Goal: Check status: Check status

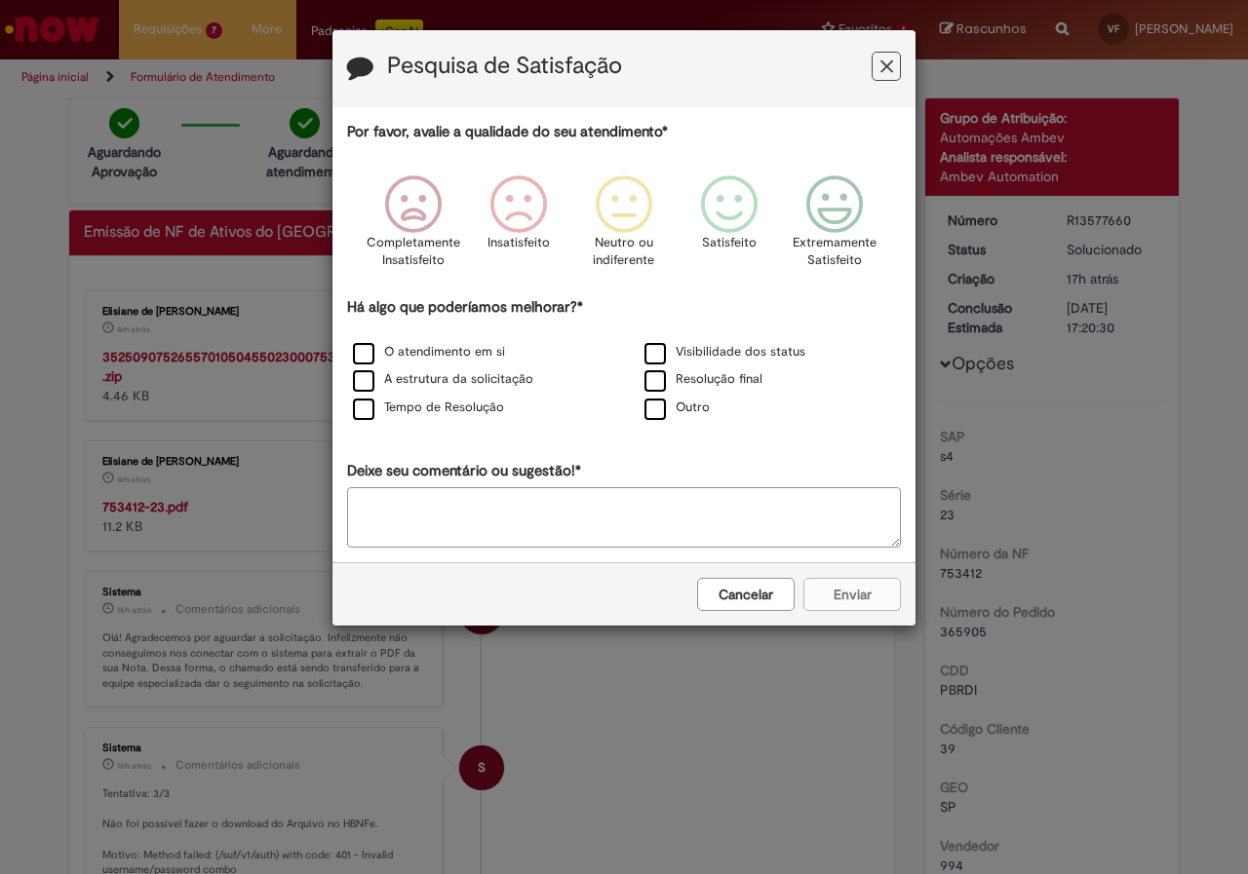
click at [228, 294] on div "Pesquisa de Satisfação Por favor, avalie a qualidade do seu atendimento* Comple…" at bounding box center [624, 437] width 1248 height 874
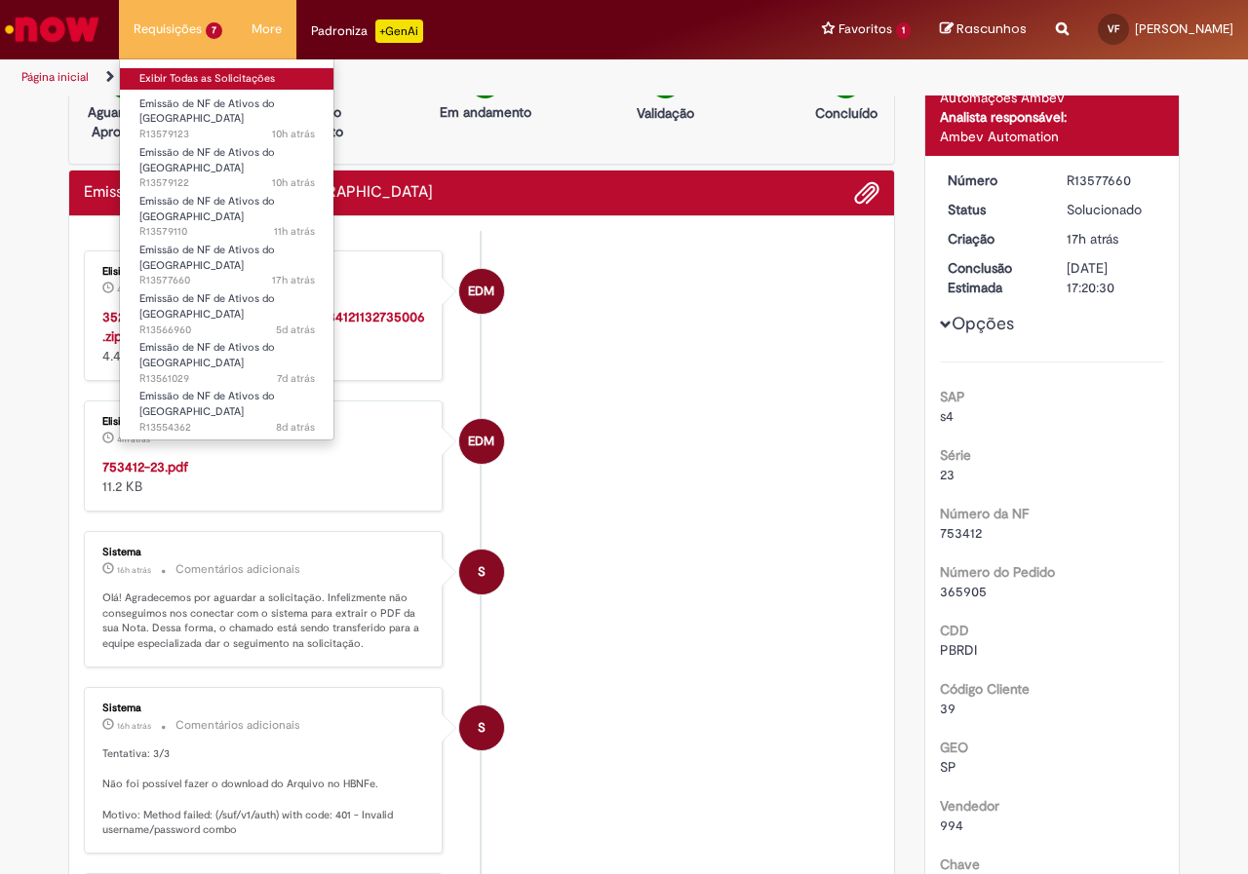
click at [185, 74] on link "Exibir Todas as Solicitações" at bounding box center [227, 78] width 214 height 21
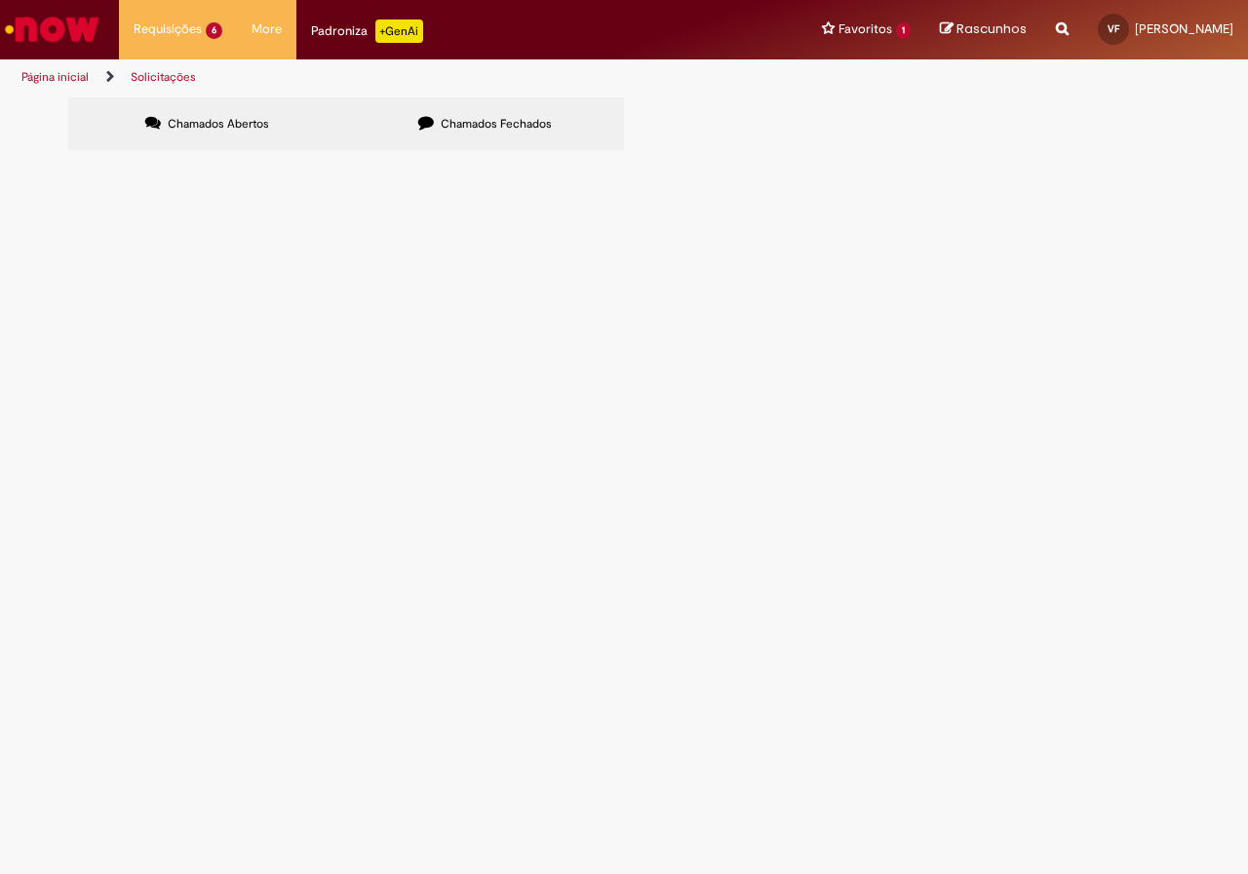
click at [509, 113] on label "Chamados Fechados" at bounding box center [485, 123] width 278 height 53
click at [334, 123] on label "Chamados Abertos" at bounding box center [207, 123] width 278 height 53
click at [522, 103] on label "Chamados Fechados" at bounding box center [485, 123] width 278 height 53
drag, startPoint x: 85, startPoint y: 145, endPoint x: 62, endPoint y: 118, distance: 35.3
click at [68, 119] on label "Chamados Abertos" at bounding box center [207, 123] width 278 height 53
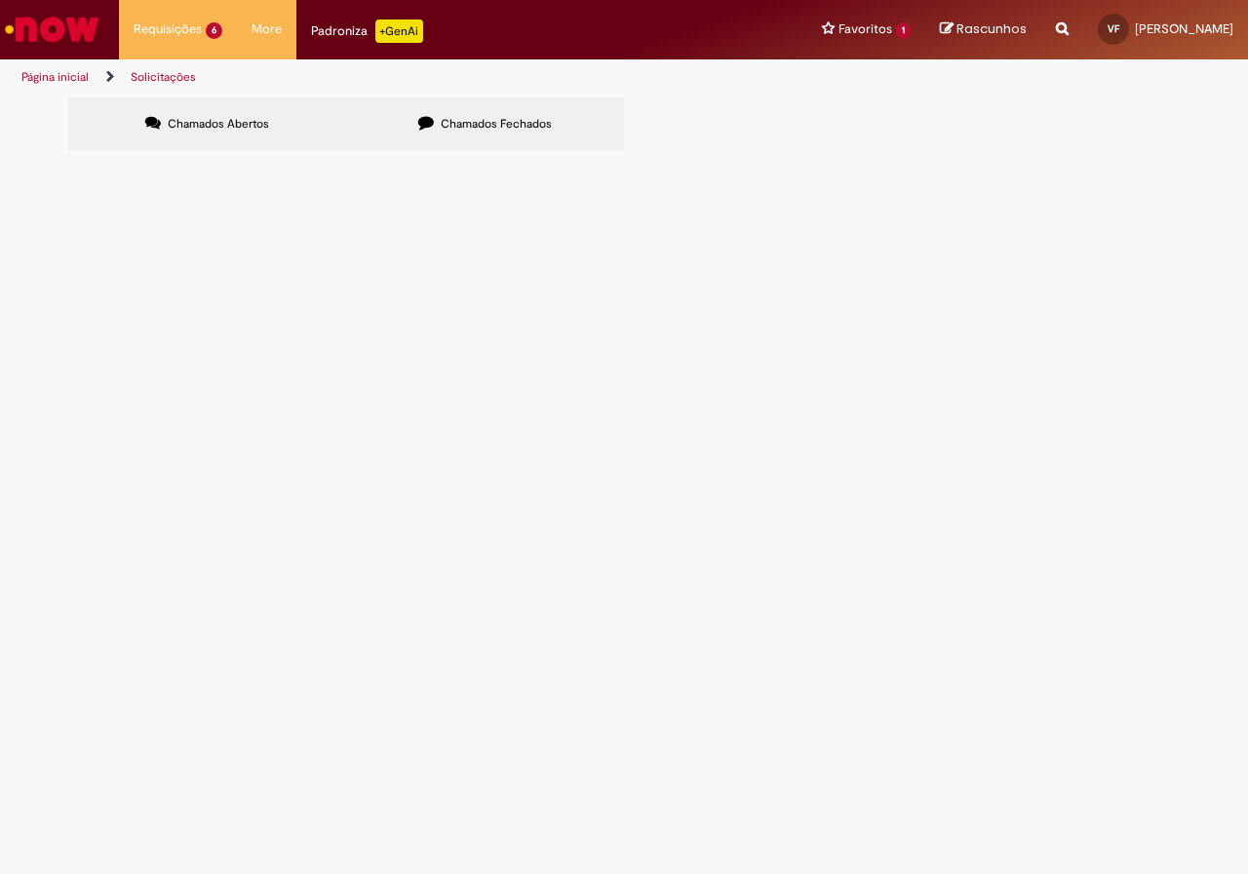
click at [406, 112] on label "Chamados Fechados" at bounding box center [485, 123] width 278 height 53
click at [224, 149] on label "Chamados Abertos" at bounding box center [207, 123] width 278 height 53
click at [538, 149] on label "Chamados Fechados" at bounding box center [485, 123] width 278 height 53
click at [262, 147] on label "Chamados Abertos" at bounding box center [207, 123] width 278 height 53
click at [0, 0] on span "25 pallets - [PERSON_NAME]" at bounding box center [0, 0] width 0 height 0
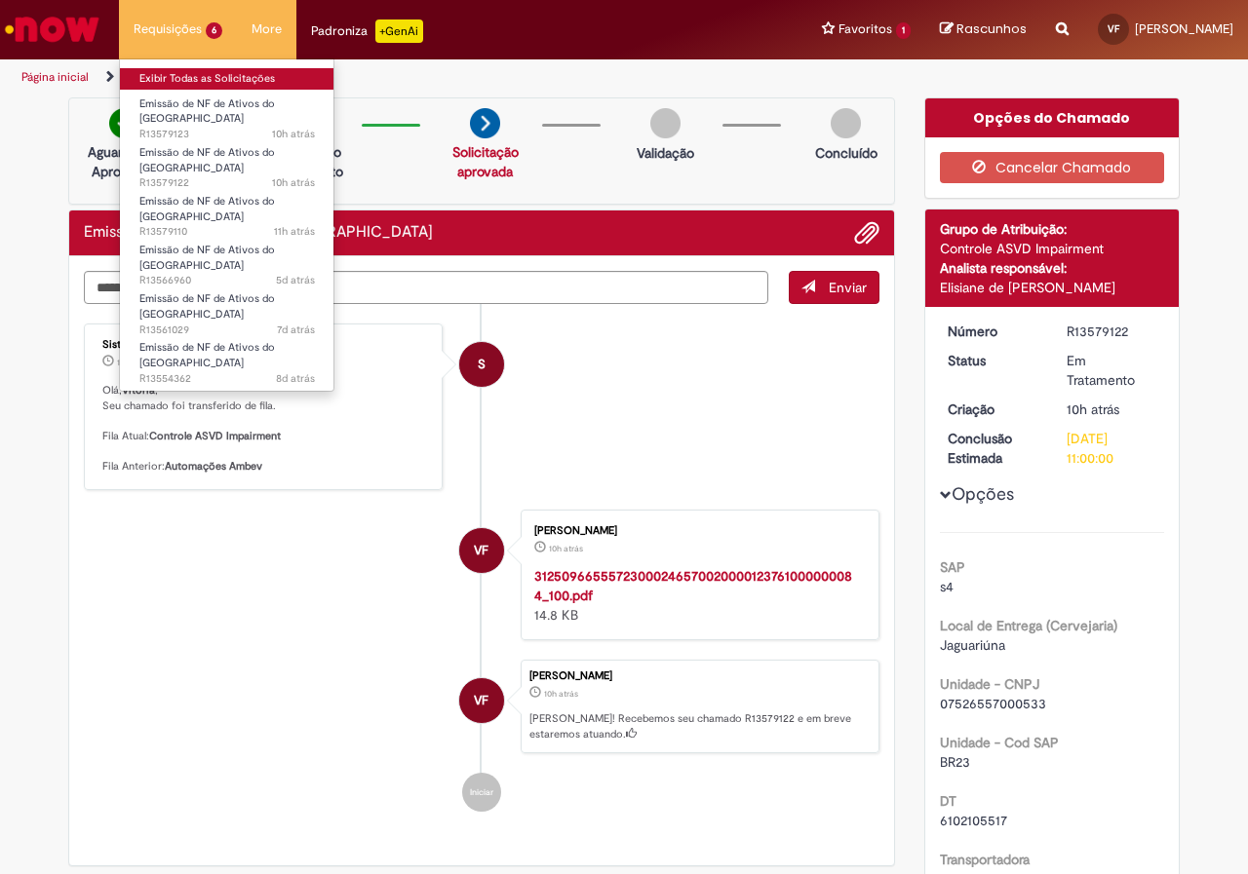
click at [175, 78] on link "Exibir Todas as Solicitações" at bounding box center [227, 78] width 214 height 21
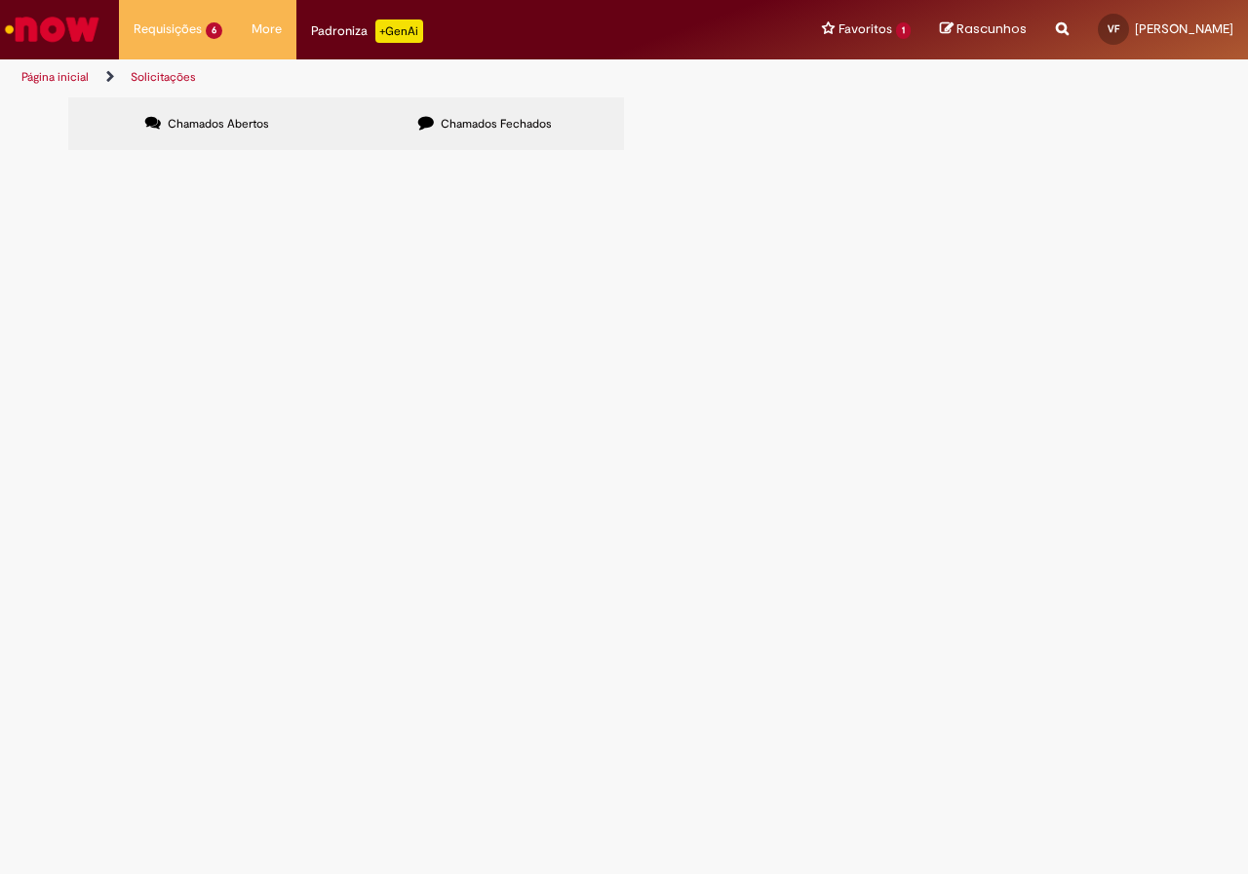
click at [0, 0] on span "26 PALLETS [PERSON_NAME]" at bounding box center [0, 0] width 0 height 0
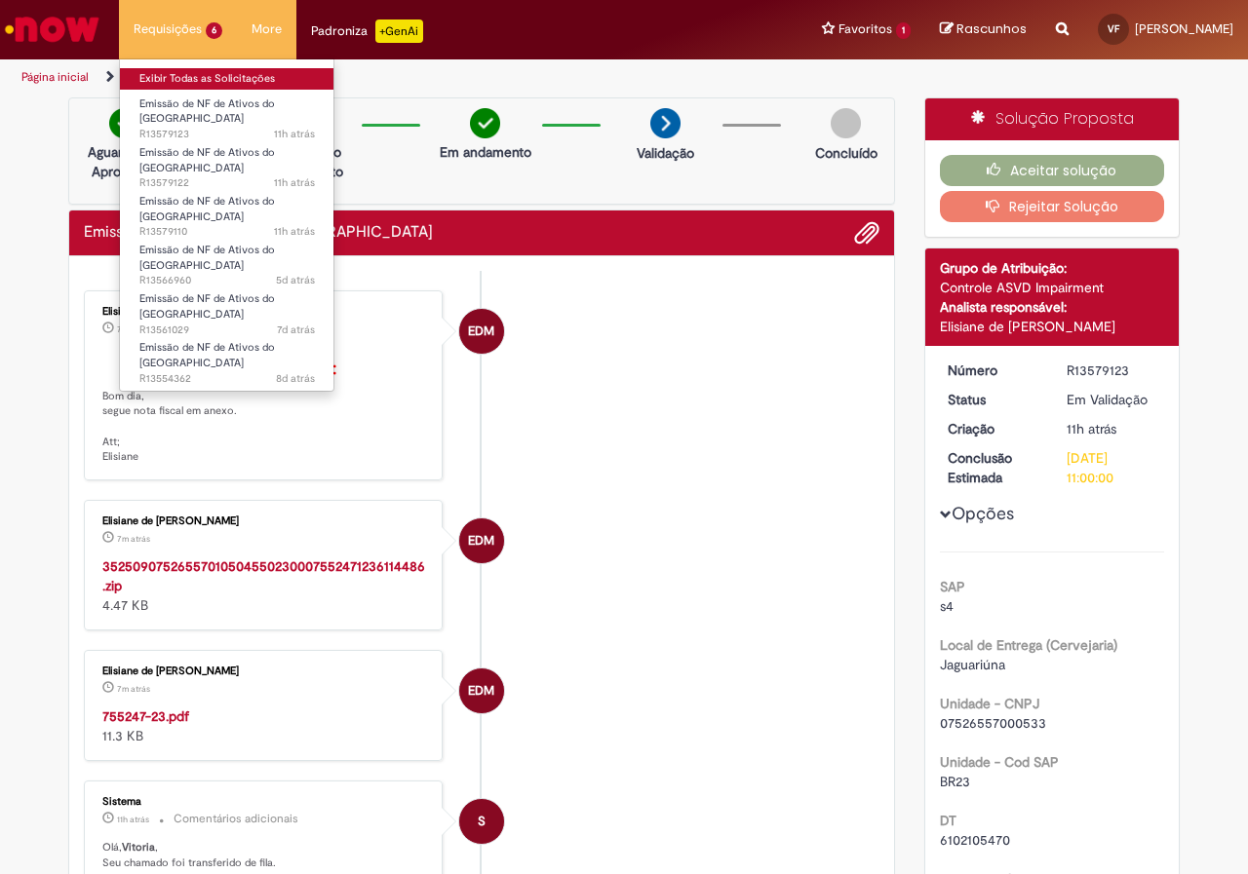
click at [204, 70] on li "Exibir Todas as Solicitações" at bounding box center [227, 76] width 214 height 25
click at [206, 76] on link "Exibir Todas as Solicitações" at bounding box center [227, 78] width 214 height 21
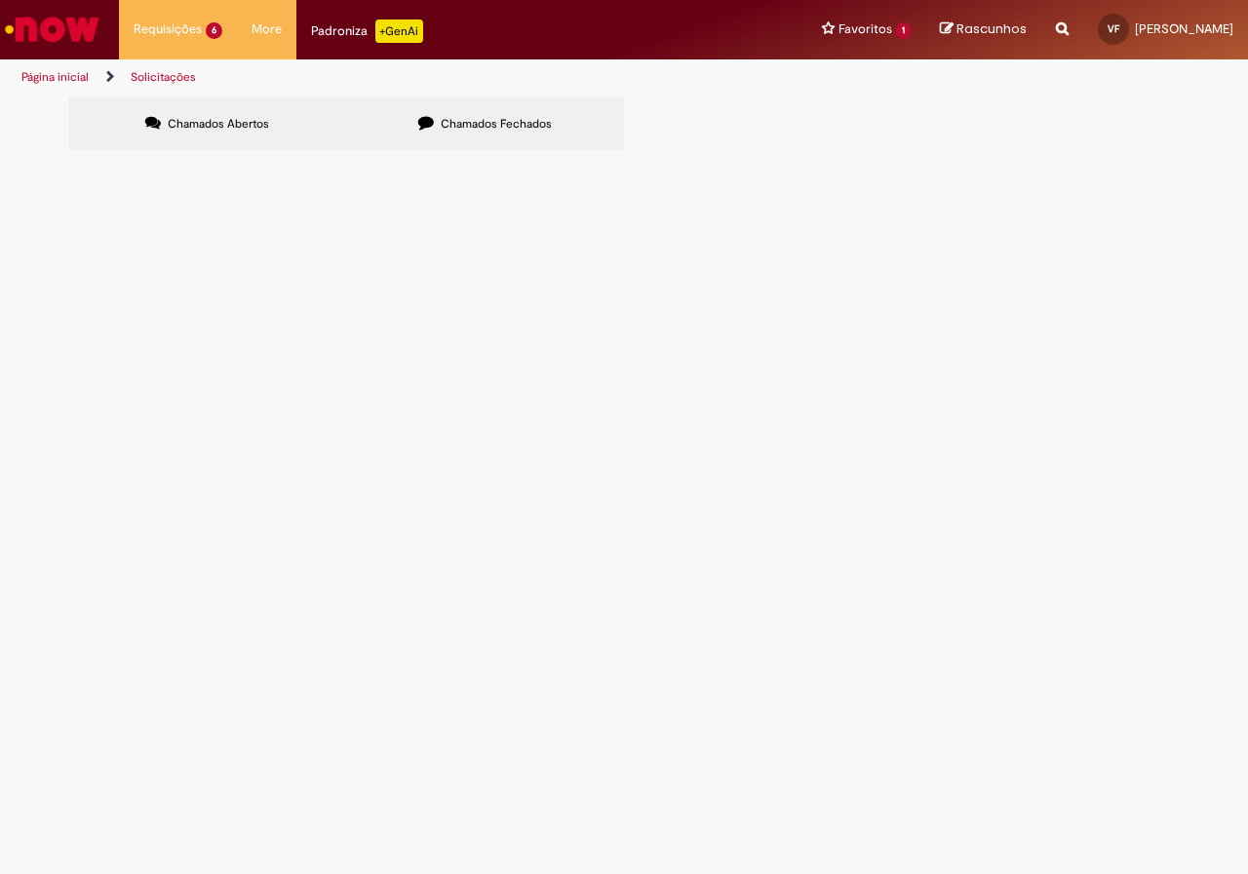
click at [0, 0] on span "Emissão de NF de Ativos do [GEOGRAPHIC_DATA]" at bounding box center [0, 0] width 0 height 0
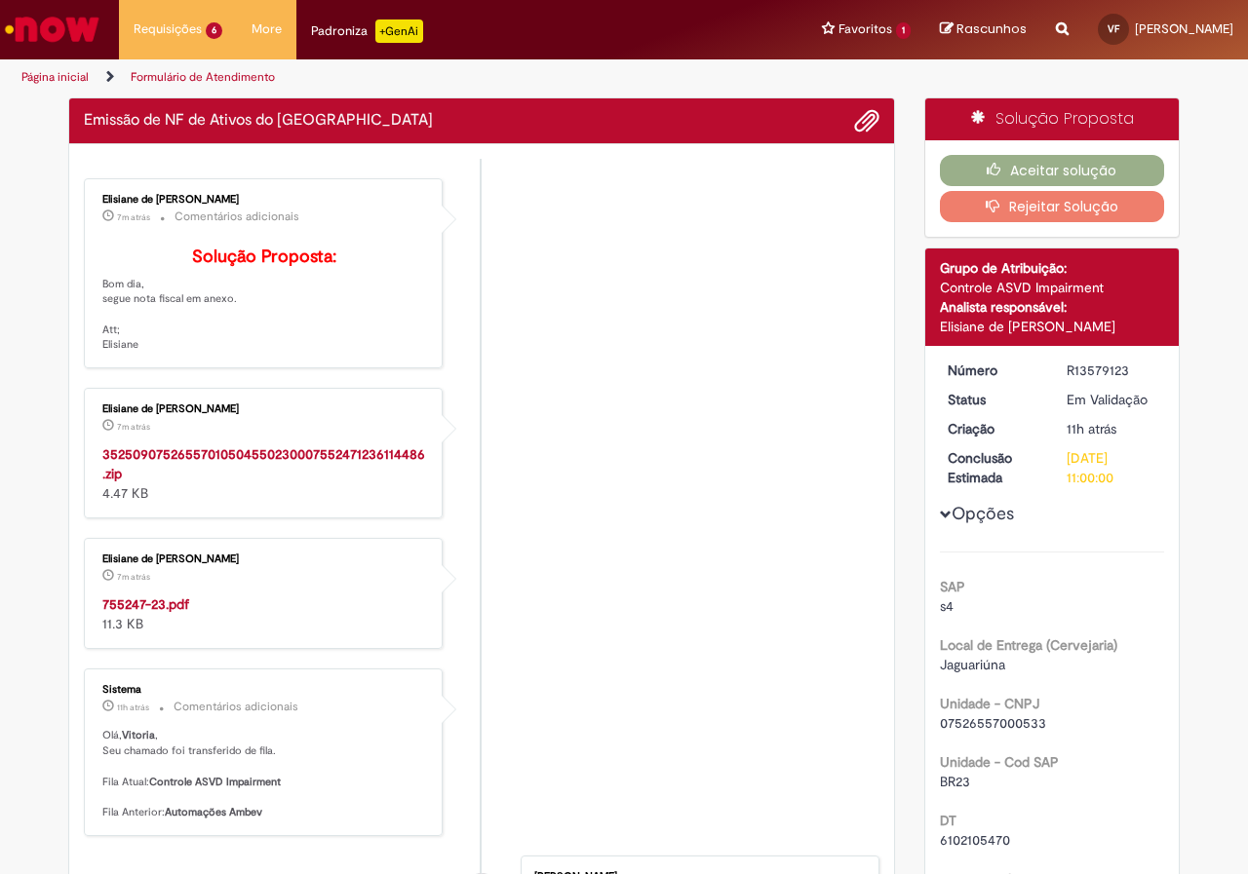
click at [557, 278] on li "Elisiane de [PERSON_NAME] 7m atrás 7 minutos atrás Comentários adicionais Soluç…" at bounding box center [481, 273] width 795 height 190
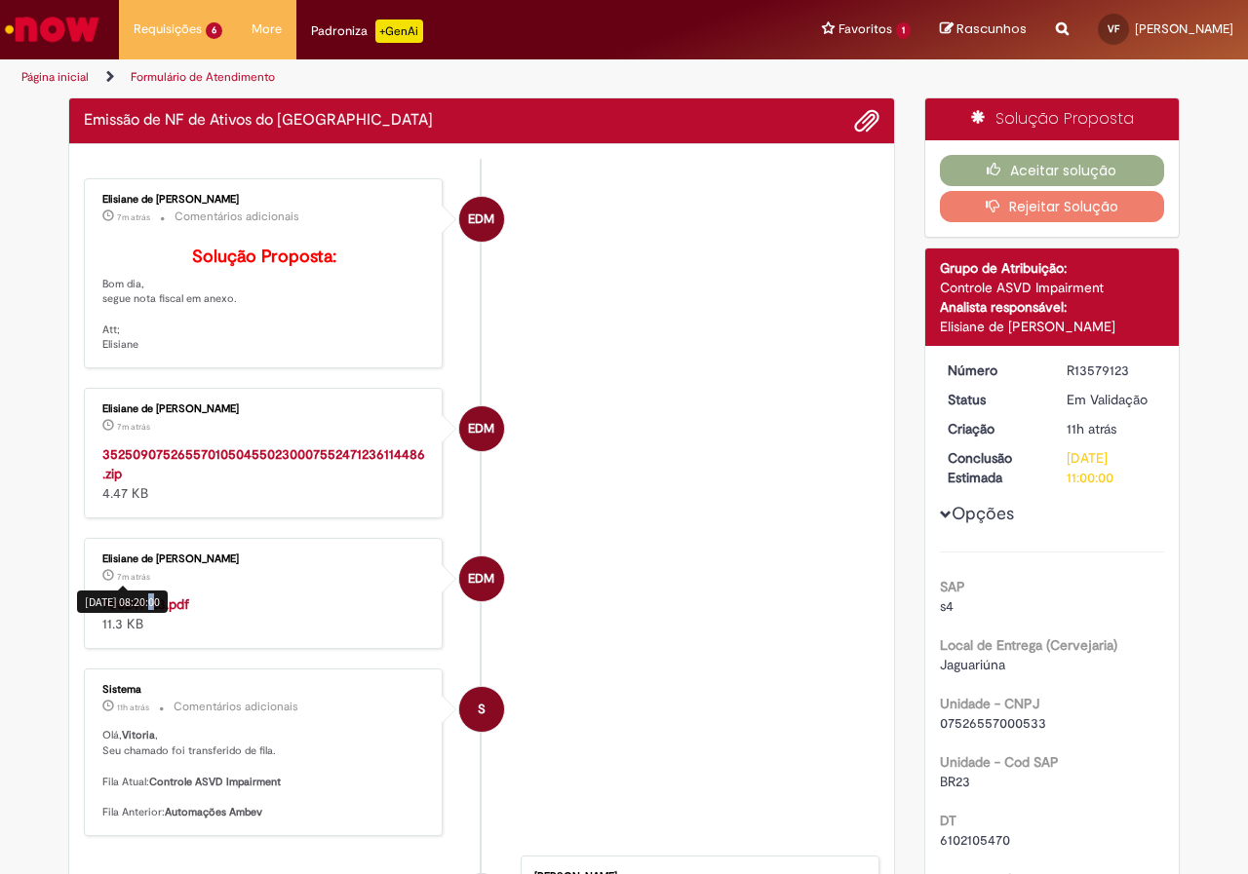
click at [148, 613] on div "[DATE] 08:20:00" at bounding box center [122, 602] width 91 height 22
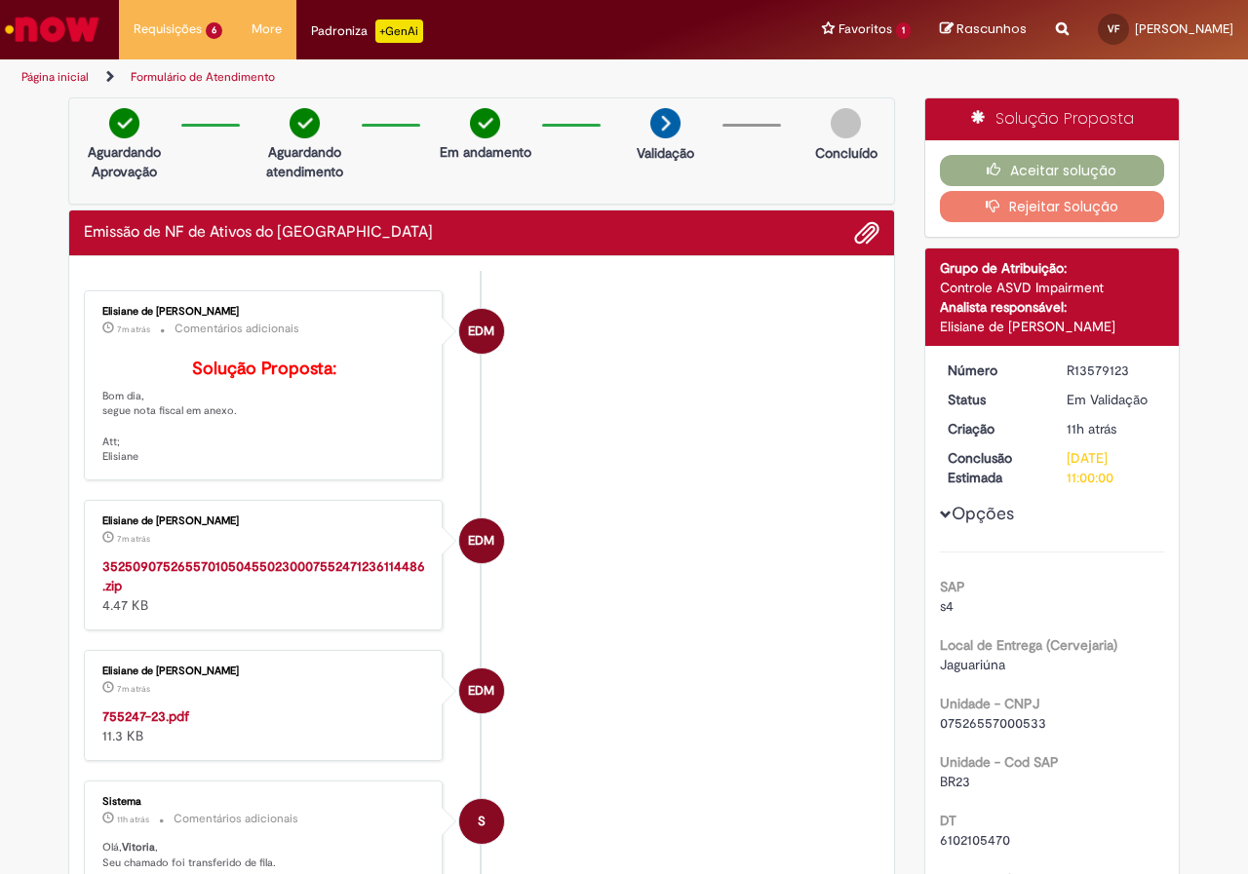
click at [225, 615] on div "35250907526557010504550230007552471236114486.zip 4.47 KB" at bounding box center [264, 586] width 325 height 58
drag, startPoint x: 123, startPoint y: 725, endPoint x: 118, endPoint y: 752, distance: 26.8
click at [118, 725] on div "[DATE] 08:20:00" at bounding box center [122, 714] width 91 height 22
click at [290, 746] on div "755247-23.pdf 11.3 KB" at bounding box center [264, 726] width 325 height 39
click at [158, 725] on strong "755247-23.pdf" at bounding box center [145, 717] width 87 height 18
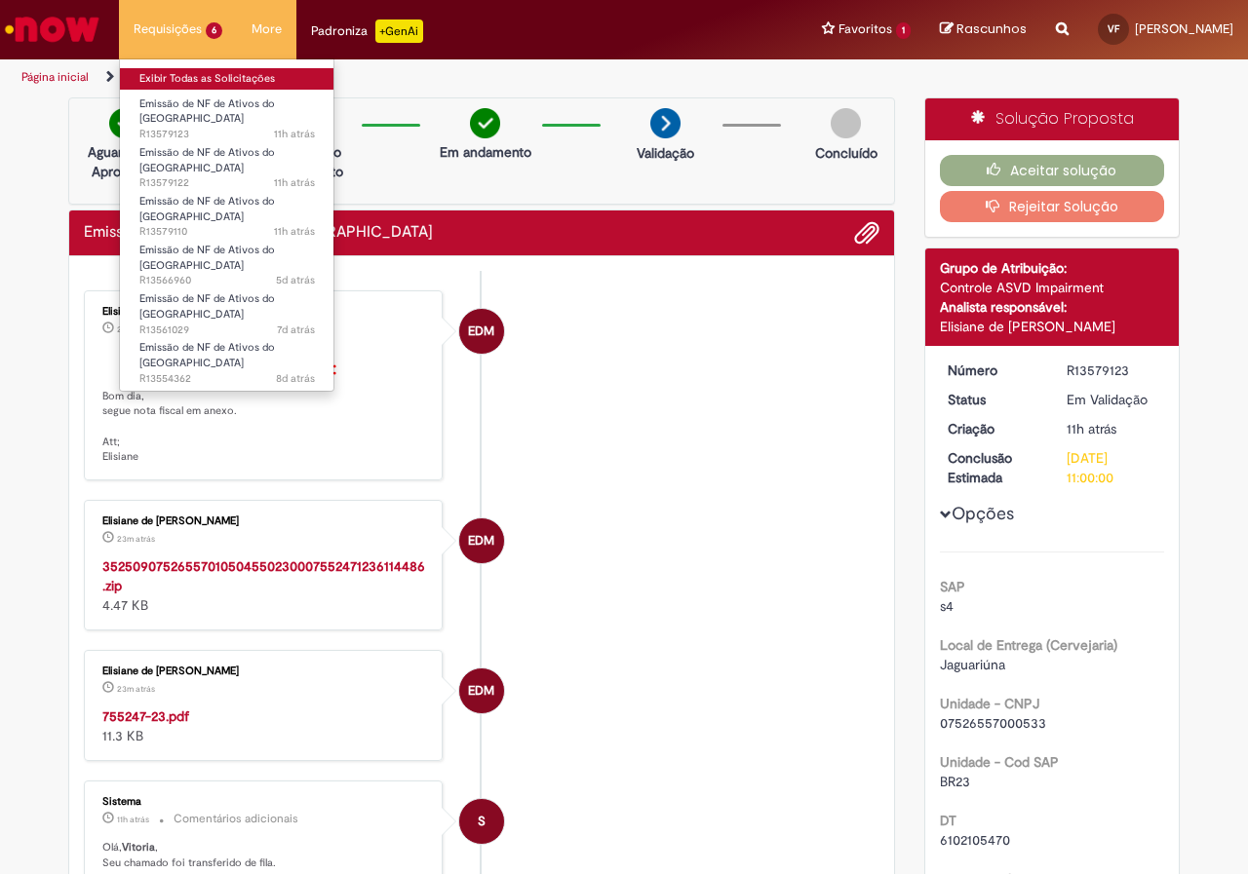
click at [185, 77] on link "Exibir Todas as Solicitações" at bounding box center [227, 78] width 214 height 21
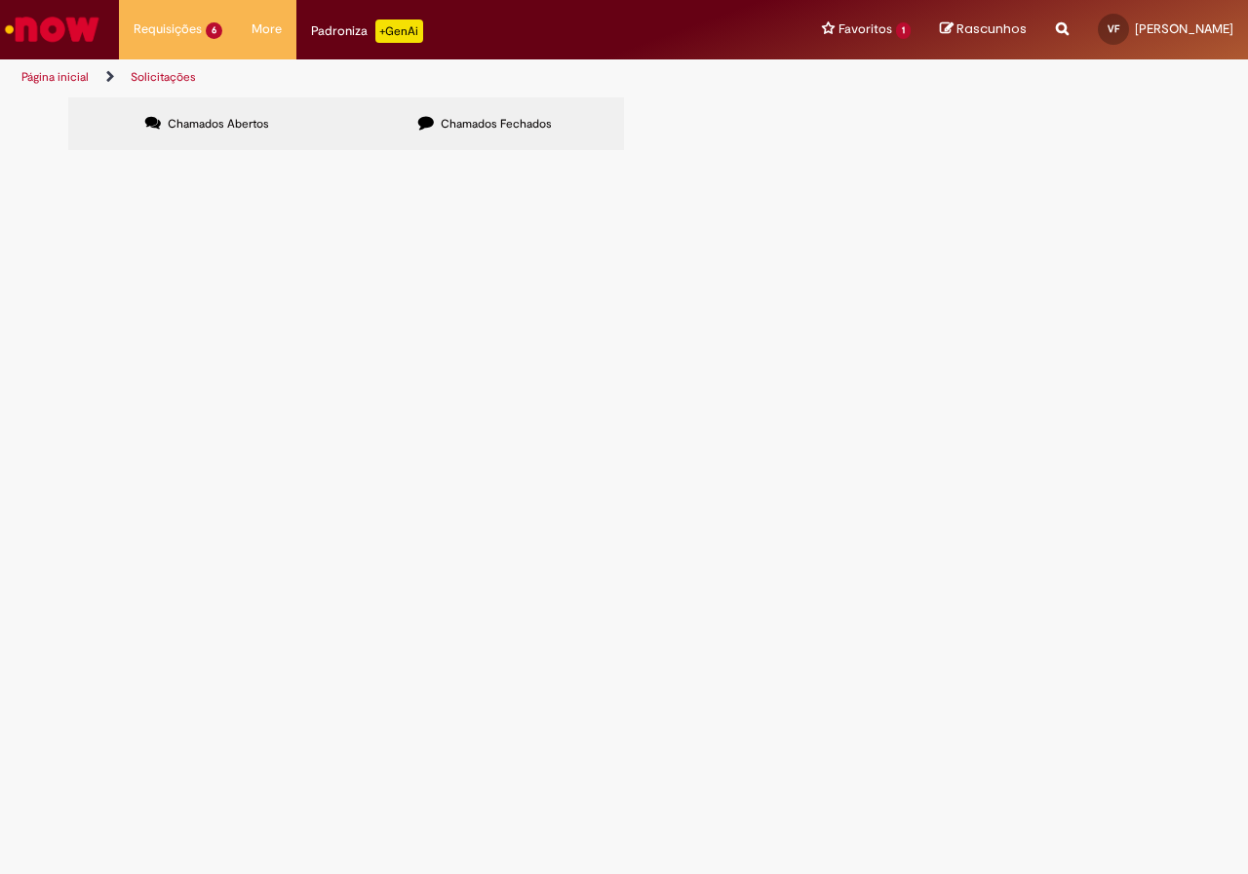
click at [0, 0] on span "25 pallets - [PERSON_NAME]" at bounding box center [0, 0] width 0 height 0
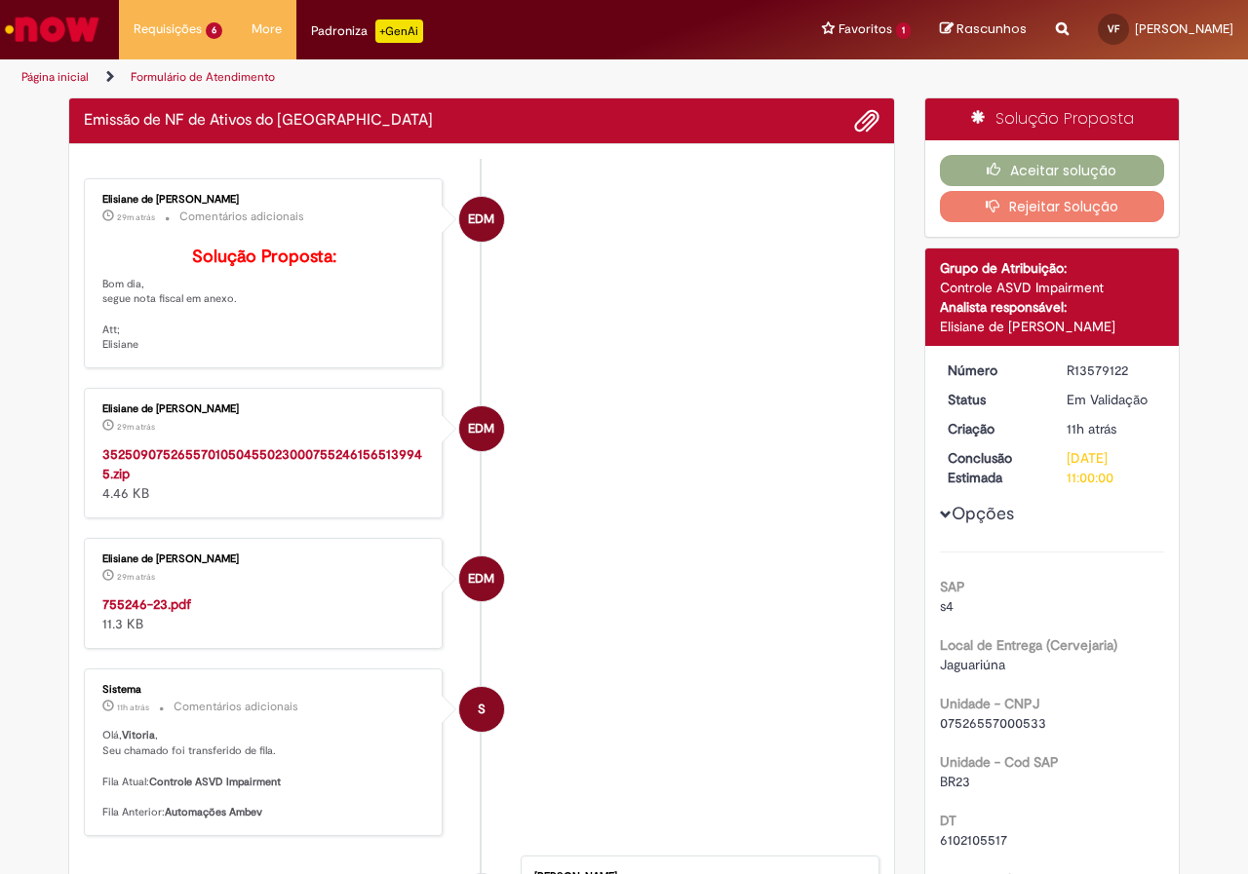
click at [92, 643] on div "Elisiane de [PERSON_NAME] 29m atrás 29 minutos atrás 755246-23.pdf 11.3 KB" at bounding box center [263, 593] width 347 height 99
click at [132, 623] on div "Elisiane de [PERSON_NAME] 29m atrás 29 minutos atrás 755246-23.pdf 11.3 KB" at bounding box center [263, 593] width 347 height 99
click at [138, 613] on strong "755246-23.pdf" at bounding box center [146, 605] width 89 height 18
